Goal: Information Seeking & Learning: Learn about a topic

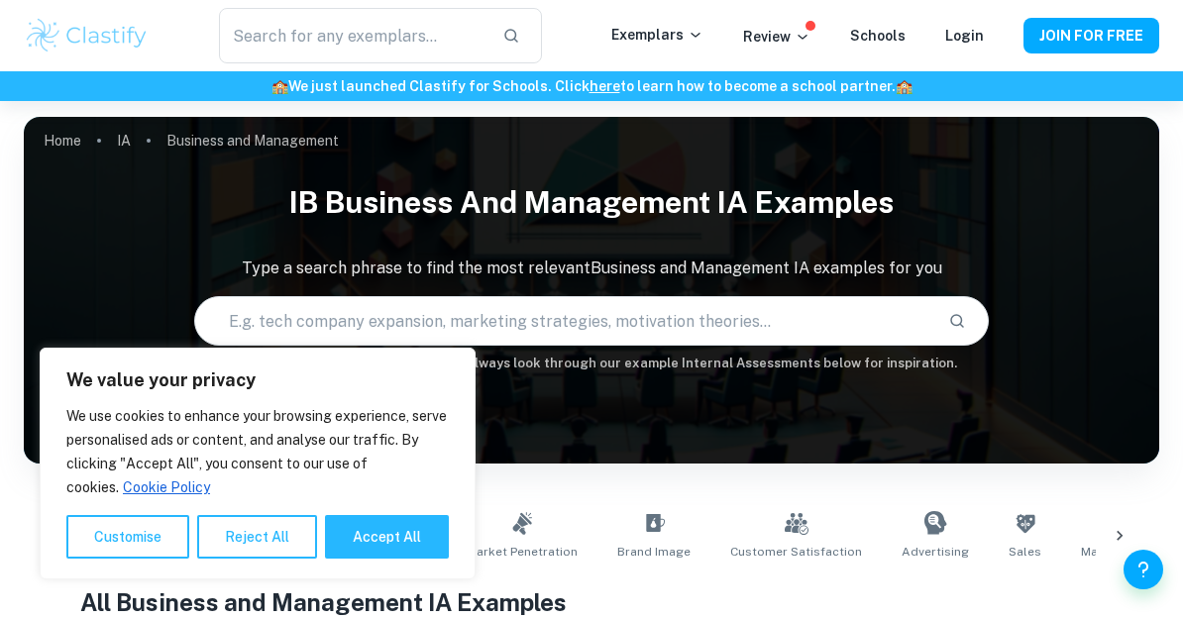
click at [364, 539] on button "Accept All" at bounding box center [387, 537] width 124 height 44
checkbox input "true"
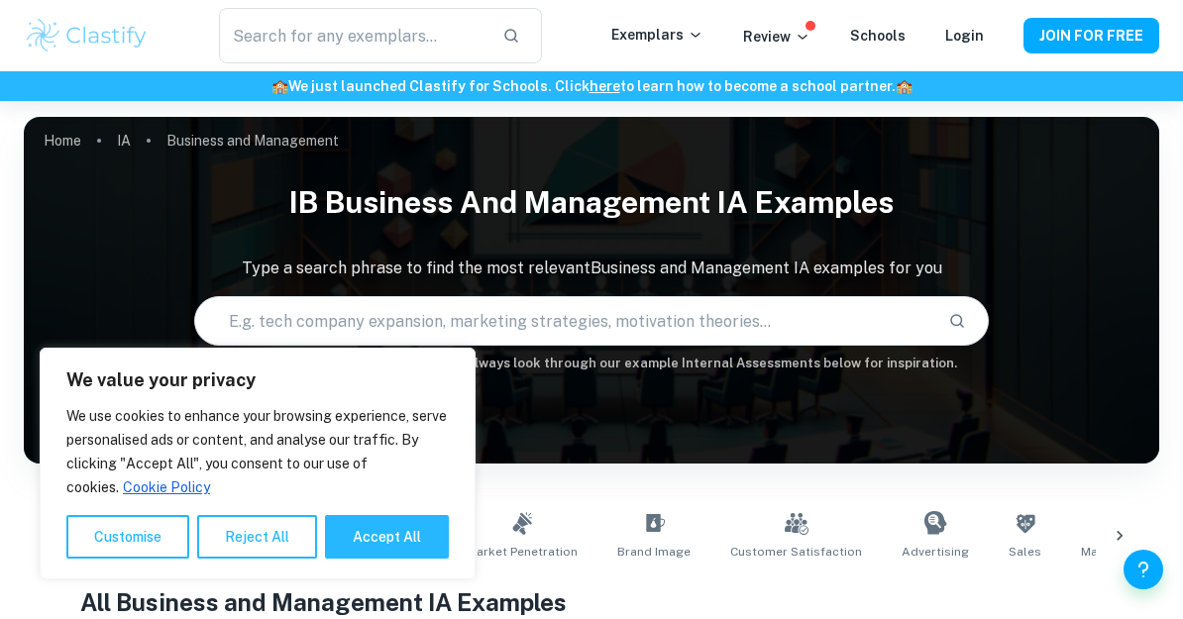
checkbox input "true"
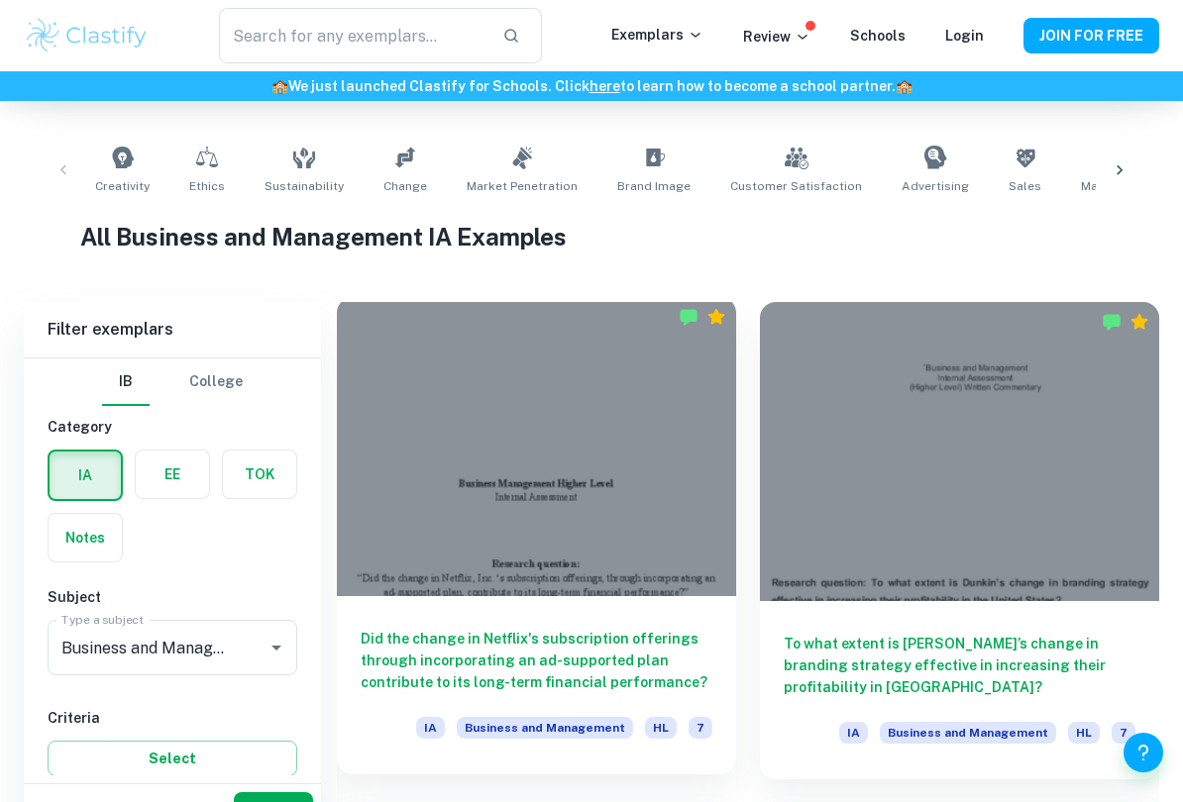
scroll to position [412, 0]
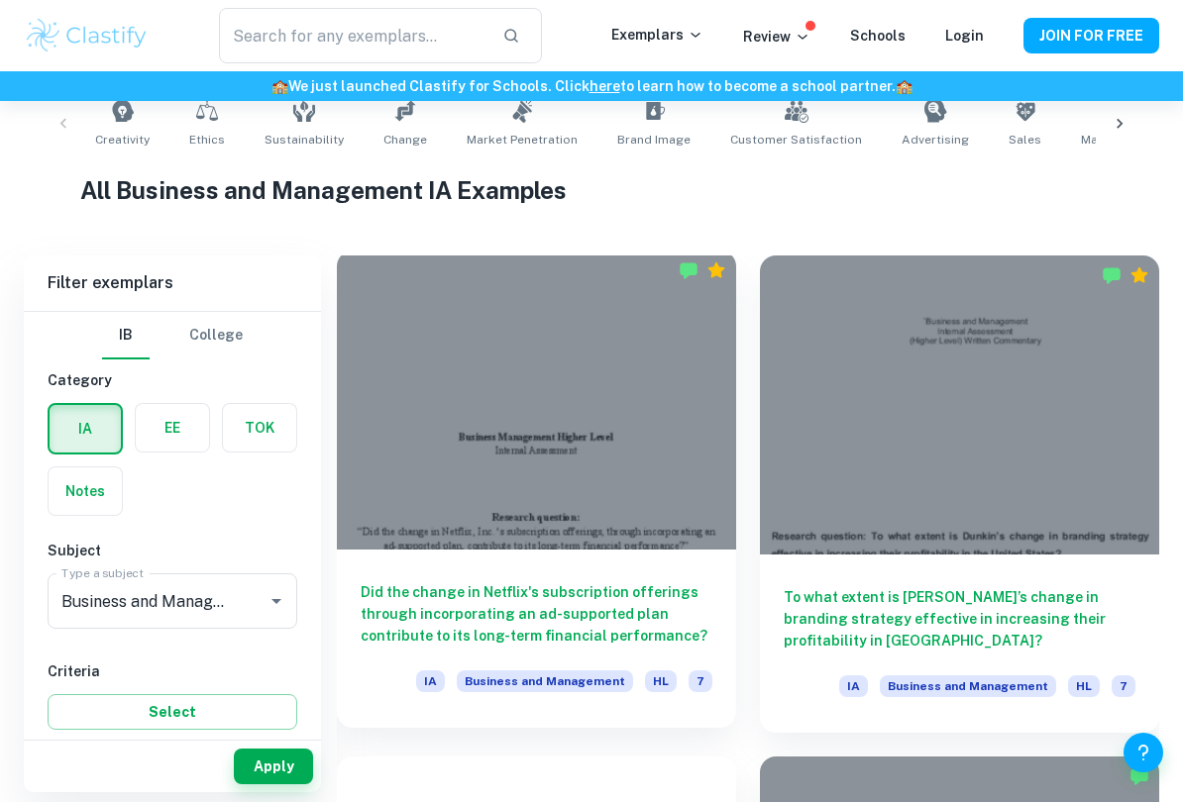
click at [472, 575] on div "Did the change in Netflix's subscription offerings through incorporating an ad-…" at bounding box center [536, 639] width 399 height 178
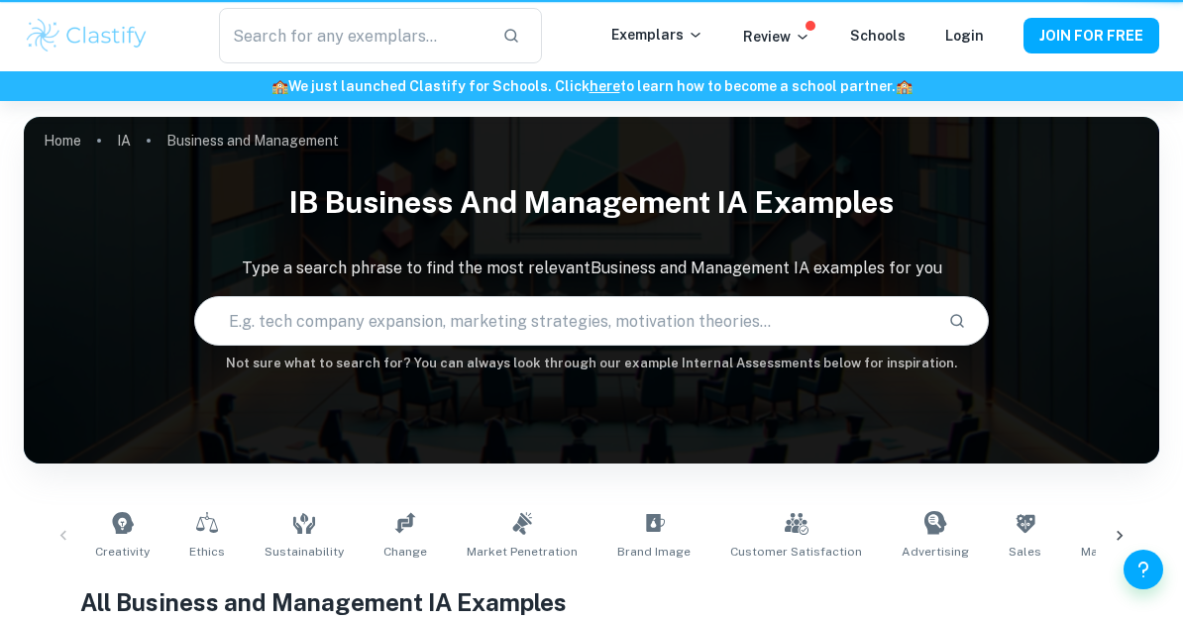
scroll to position [504, 0]
